Goal: Information Seeking & Learning: Understand process/instructions

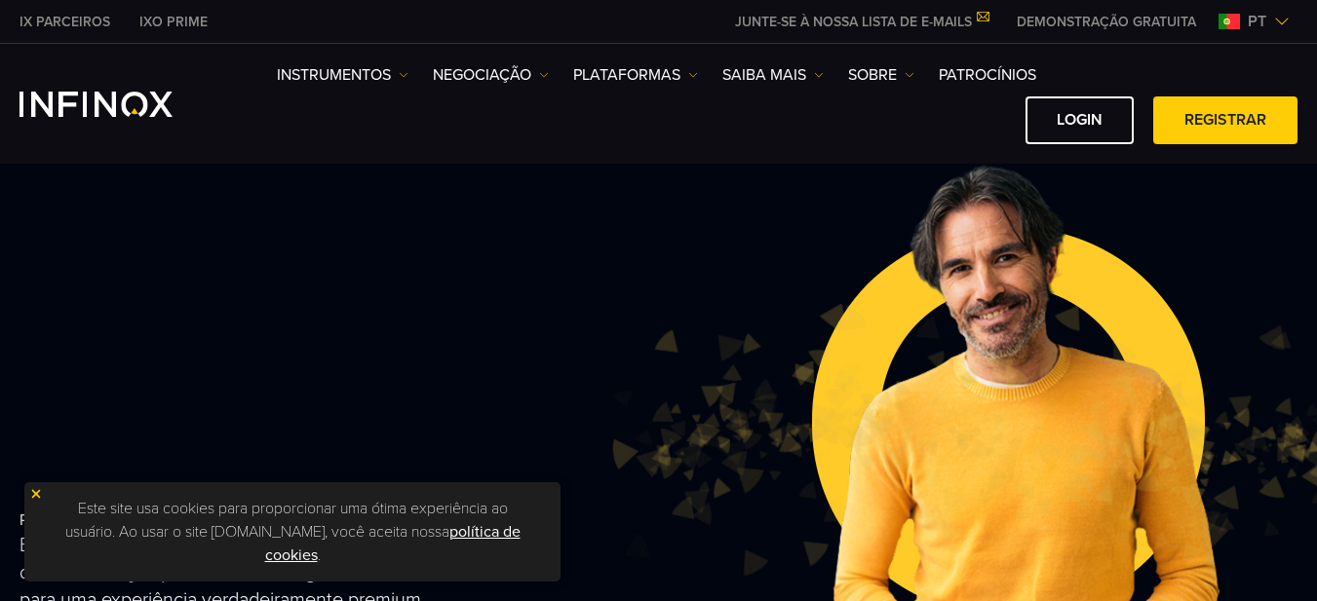
click at [299, 557] on link "política de cookies" at bounding box center [392, 543] width 255 height 43
